Goal: Task Accomplishment & Management: Manage account settings

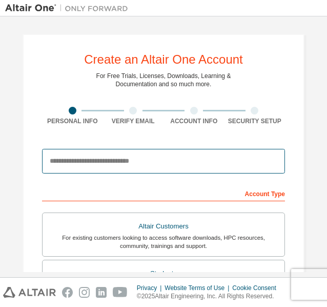
click at [195, 170] on input "email" at bounding box center [163, 161] width 243 height 25
type input "**********"
click at [145, 160] on input "**********" at bounding box center [163, 161] width 243 height 25
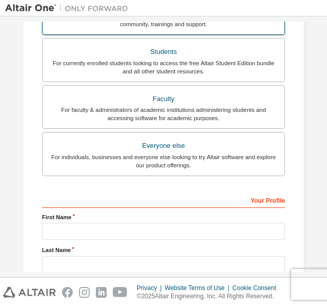
scroll to position [249, 0]
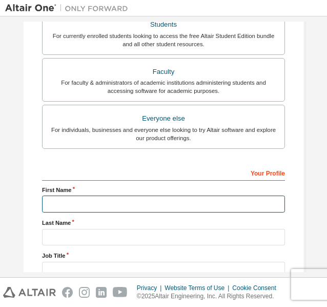
click at [131, 210] on input "text" at bounding box center [163, 203] width 243 height 17
type input "**********"
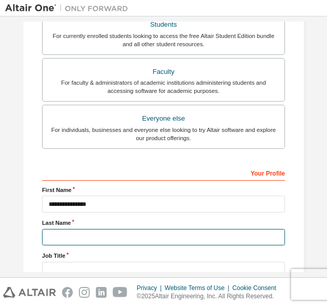
click at [127, 233] on input "text" at bounding box center [163, 237] width 243 height 17
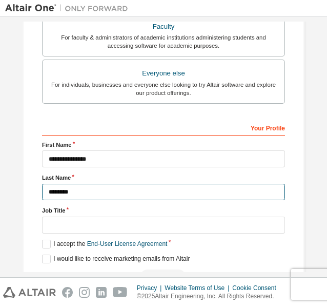
scroll to position [295, 0]
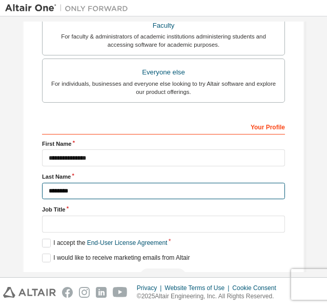
type input "********"
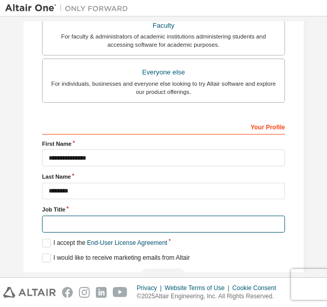
click at [107, 215] on input "text" at bounding box center [163, 223] width 243 height 17
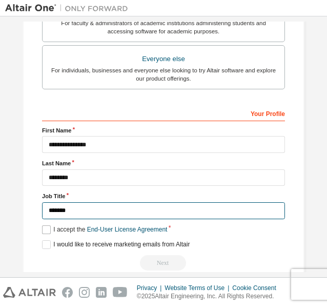
type input "*******"
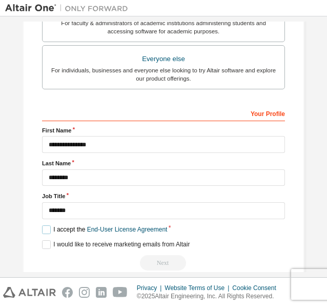
click at [45, 227] on label "I accept the End-User License Agreement" at bounding box center [104, 229] width 125 height 9
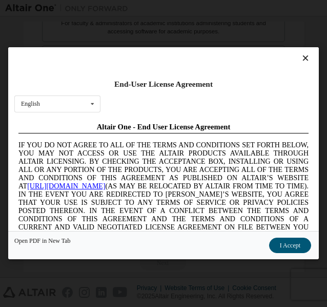
scroll to position [0, 0]
click at [94, 107] on icon at bounding box center [92, 104] width 13 height 16
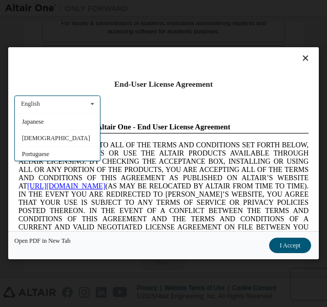
scroll to position [34, 0]
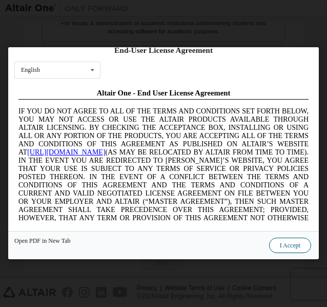
click at [296, 248] on button "I Accept" at bounding box center [290, 245] width 42 height 15
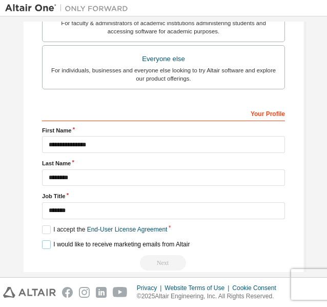
click at [44, 243] on label "I would like to receive marketing emails from Altair" at bounding box center [116, 244] width 148 height 9
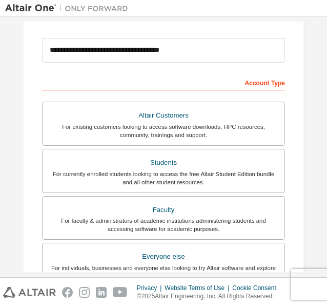
scroll to position [110, 0]
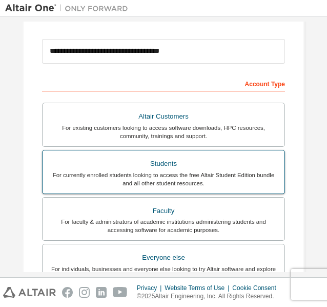
click at [160, 174] on div "For currently enrolled students looking to access the free Altair Student Editi…" at bounding box center [164, 179] width 230 height 16
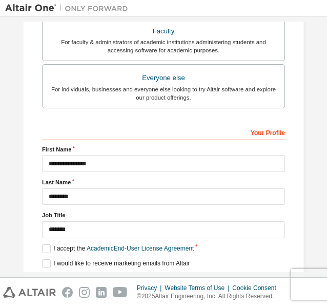
scroll to position [323, 0]
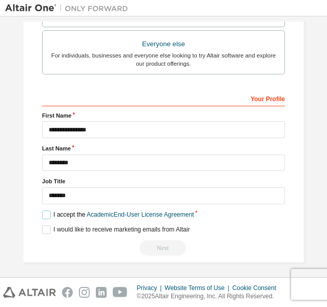
click at [42, 211] on label "I accept the Academic End-User License Agreement" at bounding box center [118, 214] width 152 height 9
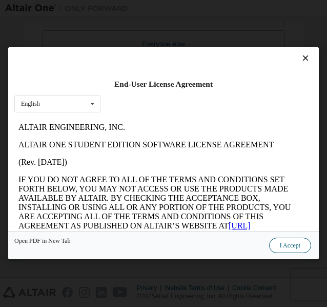
scroll to position [0, 0]
click at [294, 246] on button "I Accept" at bounding box center [290, 245] width 42 height 15
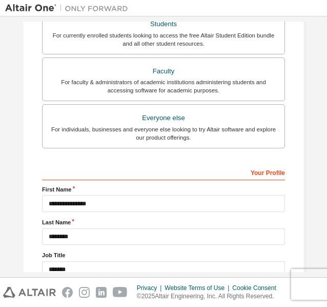
scroll to position [323, 0]
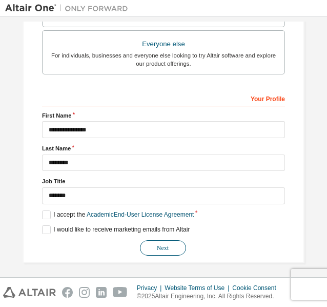
click at [158, 243] on button "Next" at bounding box center [163, 247] width 46 height 15
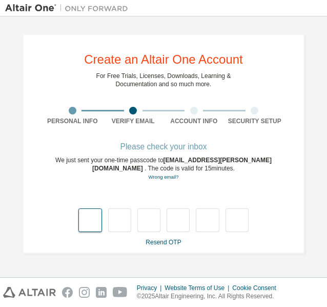
scroll to position [0, 0]
type input "*"
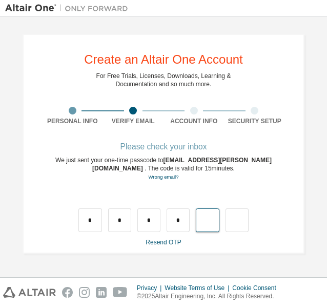
type input "*"
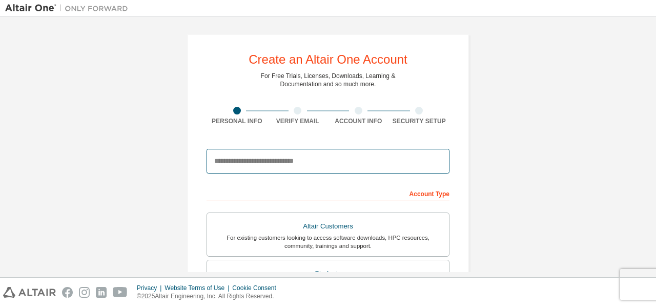
click at [266, 156] on input "email" at bounding box center [328, 161] width 243 height 25
type input "**********"
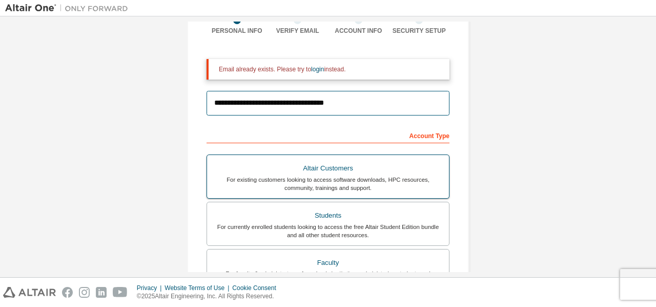
scroll to position [91, 0]
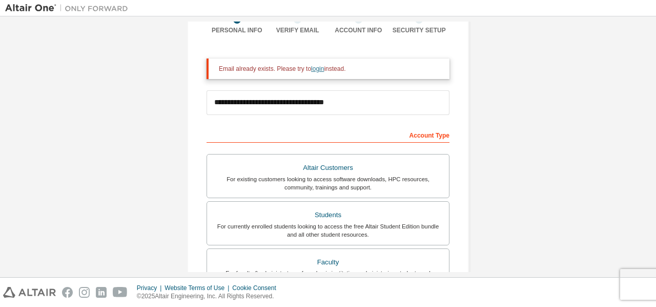
click at [313, 67] on link "login" at bounding box center [317, 68] width 13 height 7
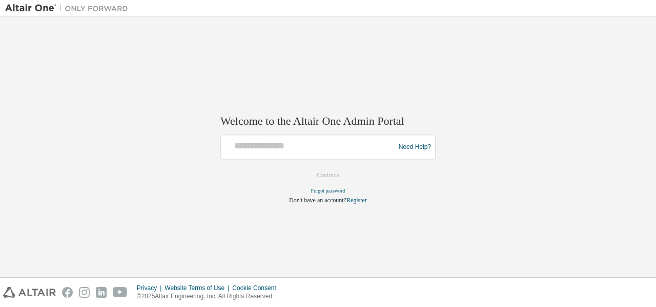
click at [294, 153] on div at bounding box center [309, 146] width 169 height 19
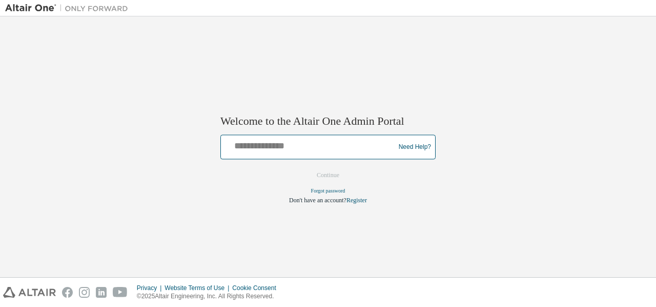
click at [275, 144] on input "text" at bounding box center [309, 144] width 169 height 15
type input "**********"
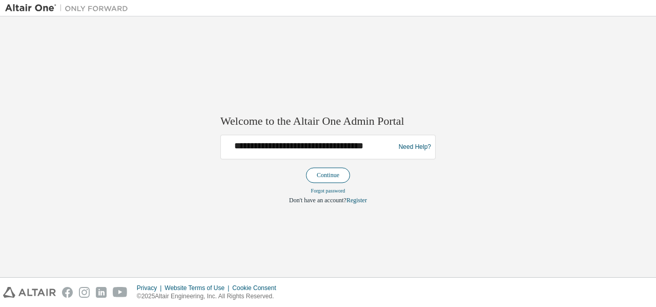
click at [324, 176] on button "Continue" at bounding box center [328, 175] width 44 height 15
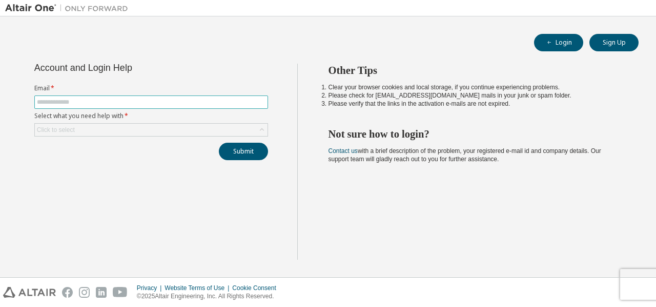
click at [81, 98] on input "text" at bounding box center [151, 102] width 229 height 8
type input "**********"
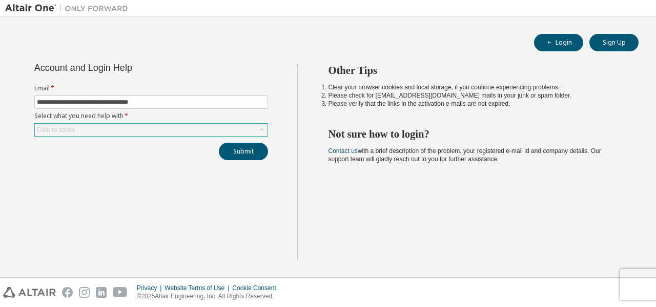
click at [92, 126] on div "Click to select" at bounding box center [151, 130] width 233 height 12
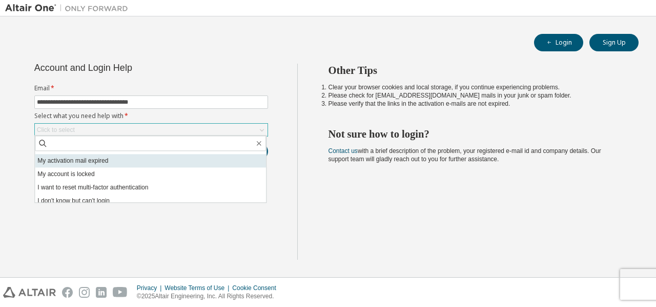
scroll to position [29, 0]
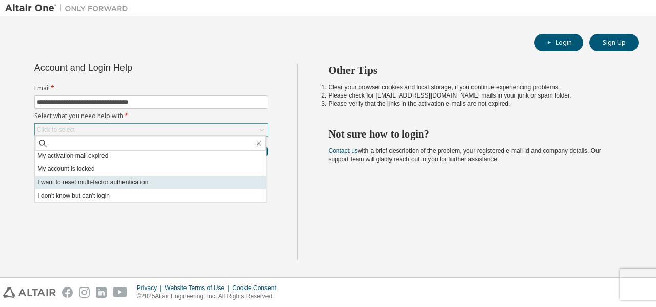
click at [109, 183] on li "I want to reset multi-factor authentication" at bounding box center [150, 181] width 231 height 13
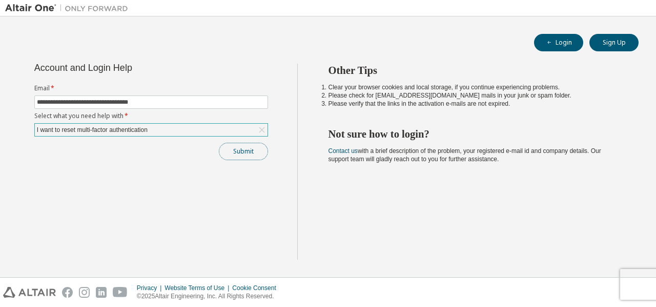
click at [238, 145] on button "Submit" at bounding box center [243, 151] width 49 height 17
